Goal: Task Accomplishment & Management: Complete application form

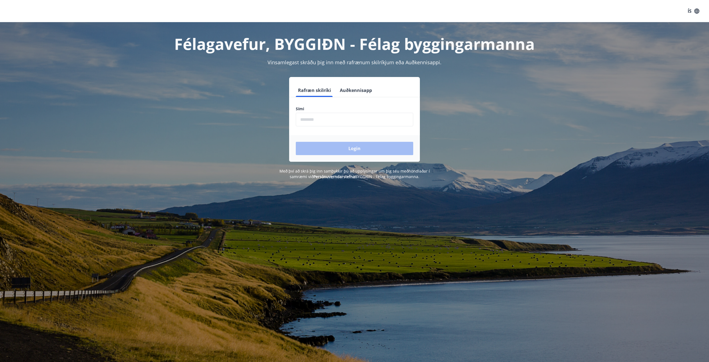
click at [323, 114] on input "phone" at bounding box center [354, 120] width 117 height 14
click at [320, 119] on input "phone" at bounding box center [354, 120] width 117 height 14
type input "********"
click at [345, 149] on button "Login" at bounding box center [354, 148] width 117 height 13
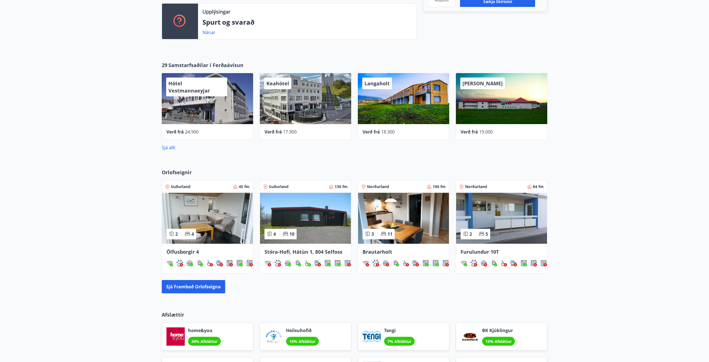
scroll to position [226, 0]
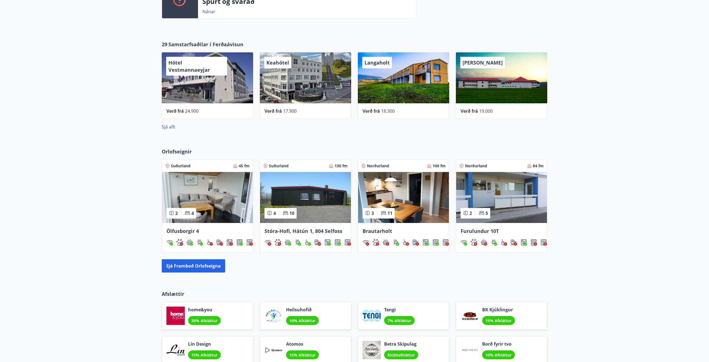
click at [424, 198] on img at bounding box center [403, 197] width 91 height 51
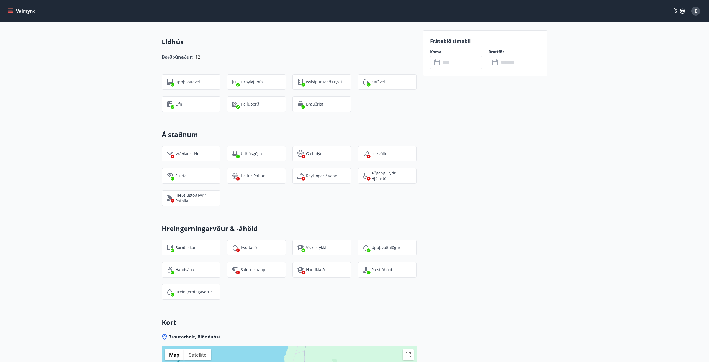
scroll to position [452, 0]
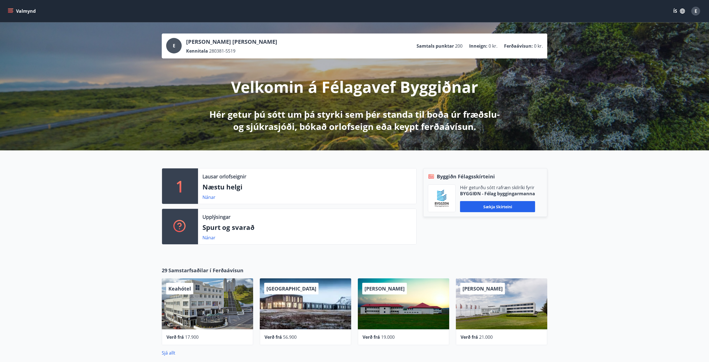
click at [9, 7] on button "Valmynd" at bounding box center [22, 11] width 31 height 10
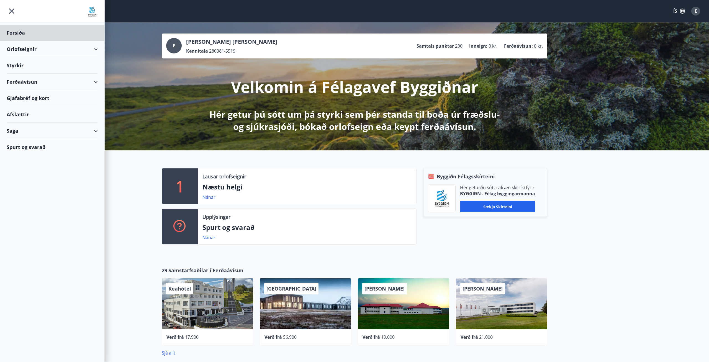
click at [25, 68] on div "Styrkir" at bounding box center [52, 65] width 91 height 16
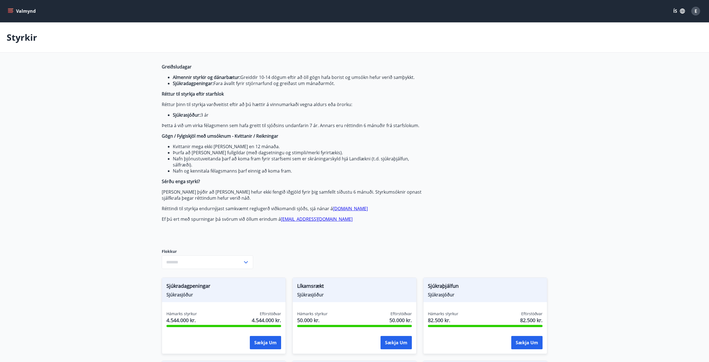
type input "***"
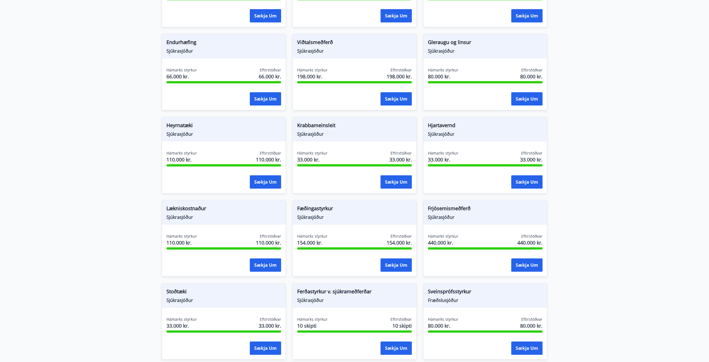
scroll to position [339, 0]
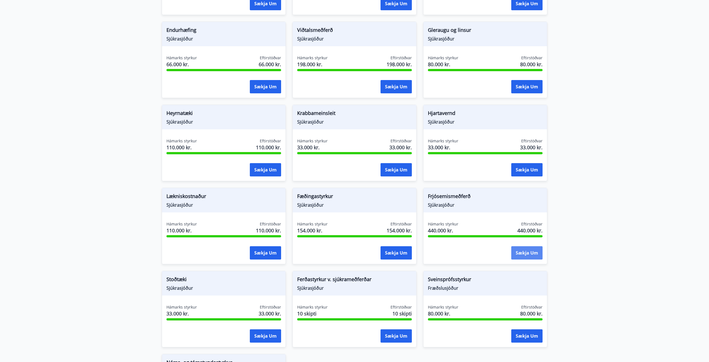
click at [533, 258] on button "Sækja um" at bounding box center [527, 252] width 31 height 13
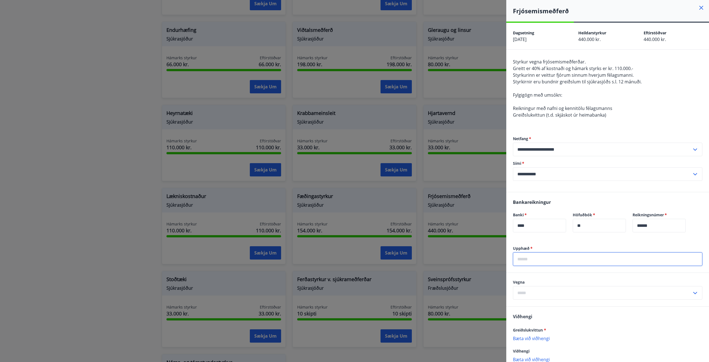
click at [557, 260] on input "text" at bounding box center [608, 259] width 190 height 14
